Goal: Task Accomplishment & Management: Manage account settings

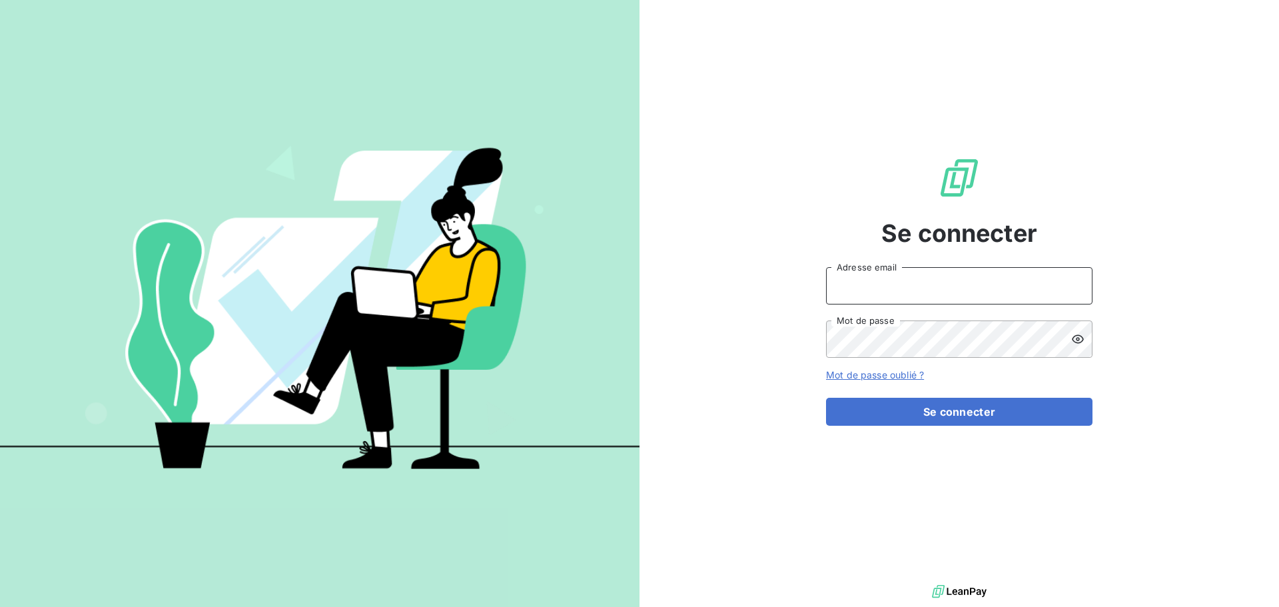
click at [865, 292] on input "Adresse email" at bounding box center [959, 285] width 266 height 37
type input "[EMAIL_ADDRESS][DOMAIN_NAME]"
click at [826, 398] on button "Se connecter" at bounding box center [959, 412] width 266 height 28
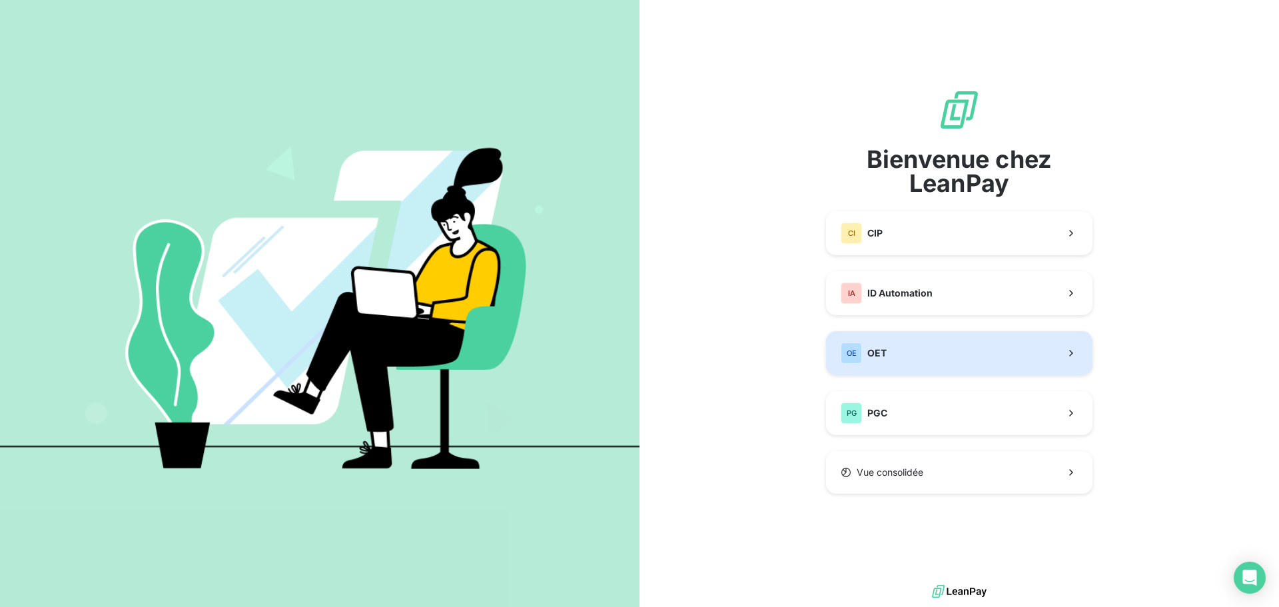
click at [915, 350] on button "OE OET" at bounding box center [959, 353] width 266 height 44
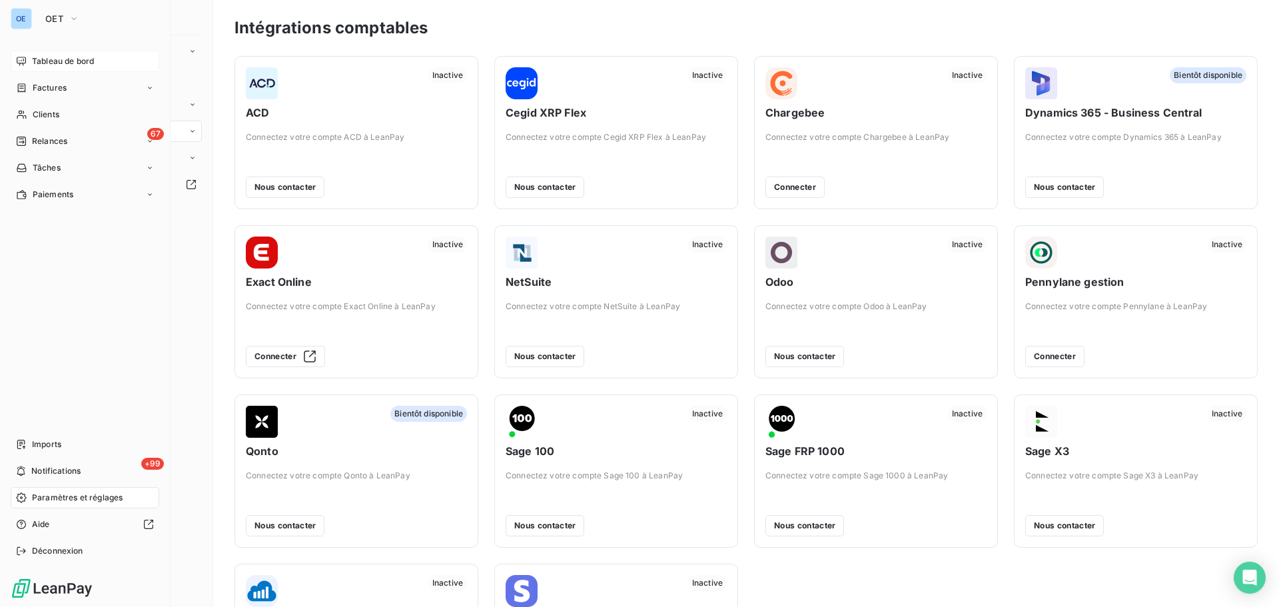
click at [35, 55] on span "Tableau de bord" at bounding box center [63, 61] width 62 height 12
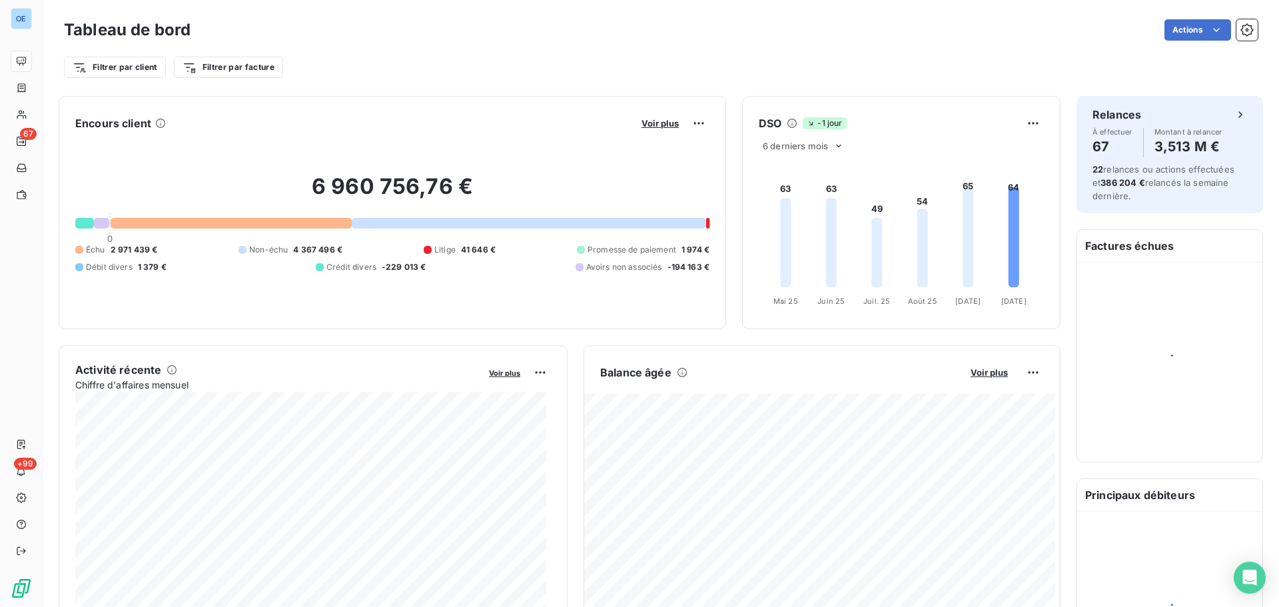
drag, startPoint x: 414, startPoint y: 64, endPoint x: 155, endPoint y: 47, distance: 259.0
click at [414, 64] on div "Filtrer par client Filtrer par facture" at bounding box center [661, 67] width 1194 height 25
